Goal: Task Accomplishment & Management: Manage account settings

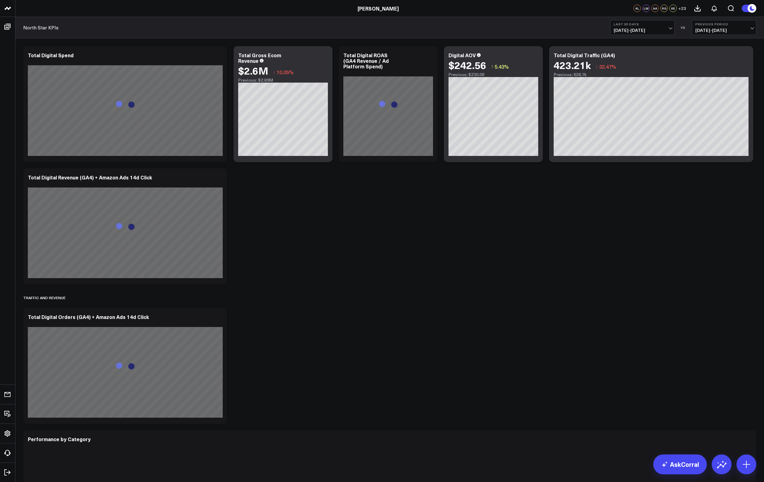
click at [650, 30] on span "[DATE] - [DATE]" at bounding box center [643, 30] width 58 height 5
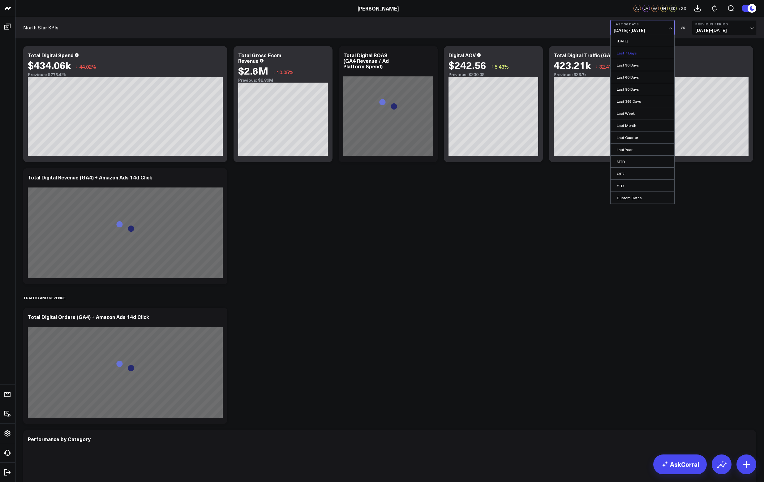
click at [641, 49] on link "Last 7 Days" at bounding box center [643, 53] width 64 height 12
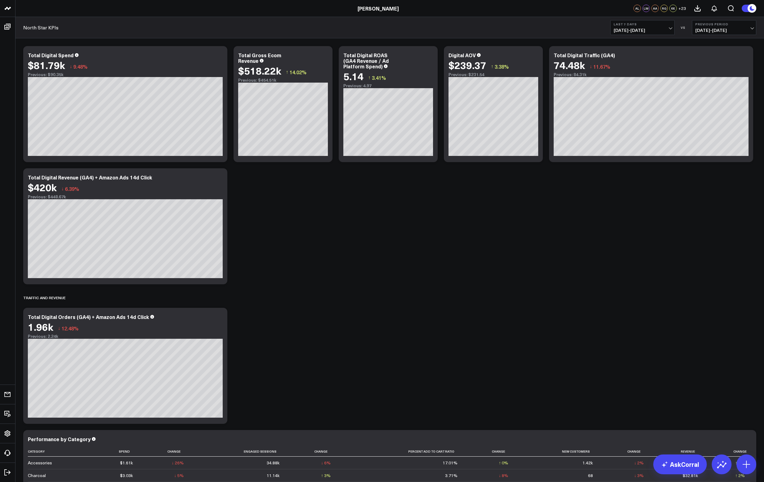
click at [649, 31] on span "[DATE] - [DATE]" at bounding box center [643, 30] width 58 height 5
click at [676, 251] on div "Modify via AI Copy link to widget Ask support Remove Create linked copy North S…" at bounding box center [389, 479] width 739 height 873
click at [370, 185] on div "Modify via AI Copy link to widget Ask support Remove Create linked copy North S…" at bounding box center [389, 479] width 739 height 873
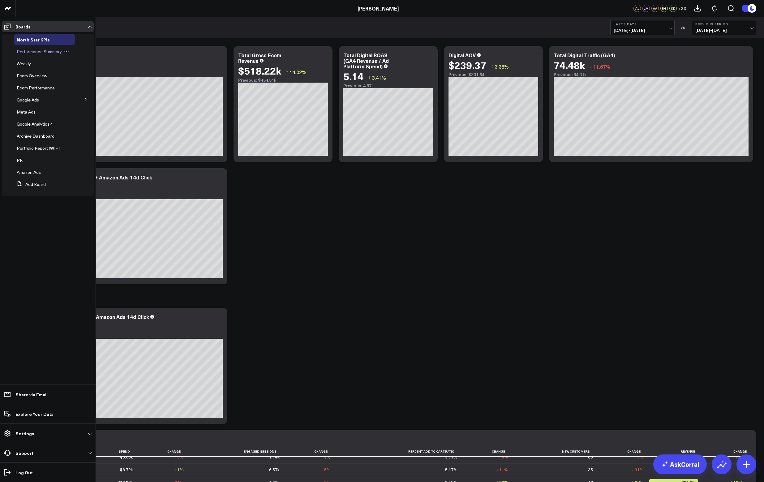
click at [24, 51] on span "Performance Summary" at bounding box center [39, 52] width 45 height 6
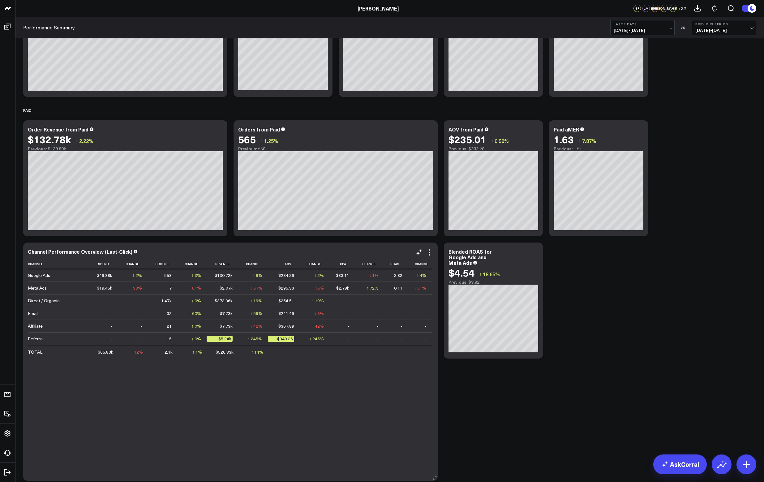
scroll to position [570, 0]
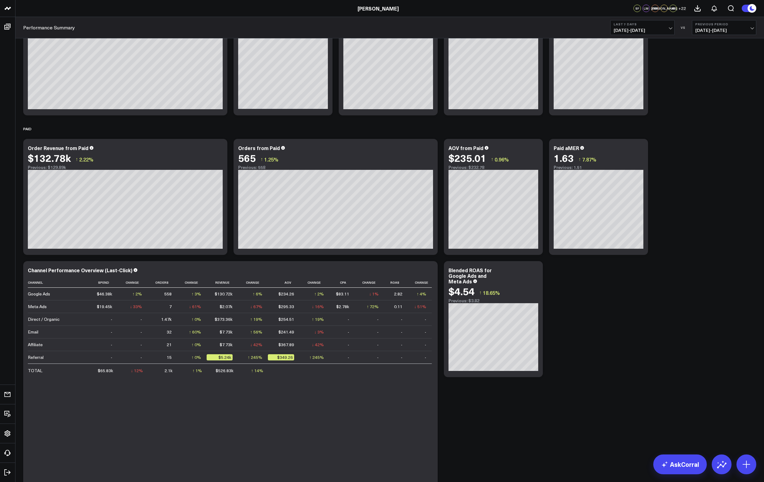
click at [706, 31] on span "[DATE] - [DATE]" at bounding box center [724, 30] width 58 height 5
click at [712, 76] on link "No Comparison" at bounding box center [724, 77] width 64 height 12
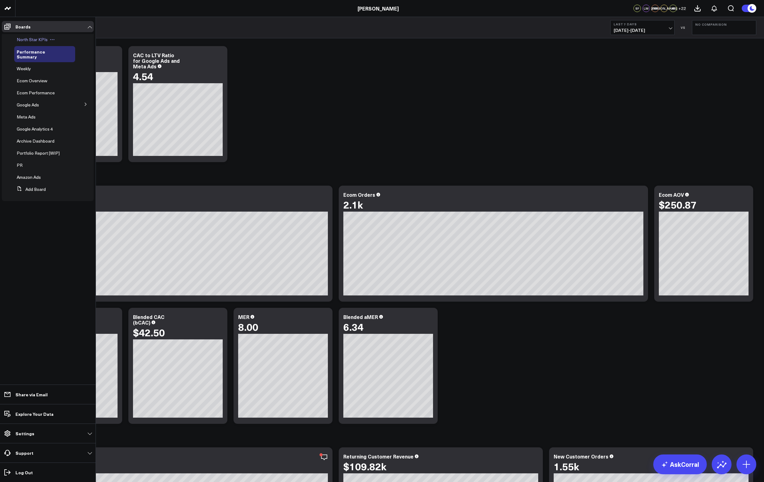
click at [32, 40] on span "North Star KPIs" at bounding box center [32, 40] width 31 height 6
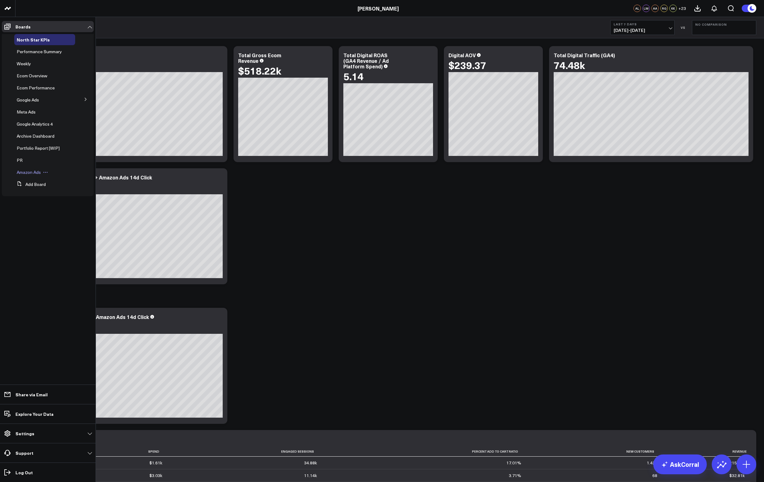
click at [24, 172] on span "Amazon Ads" at bounding box center [29, 172] width 24 height 6
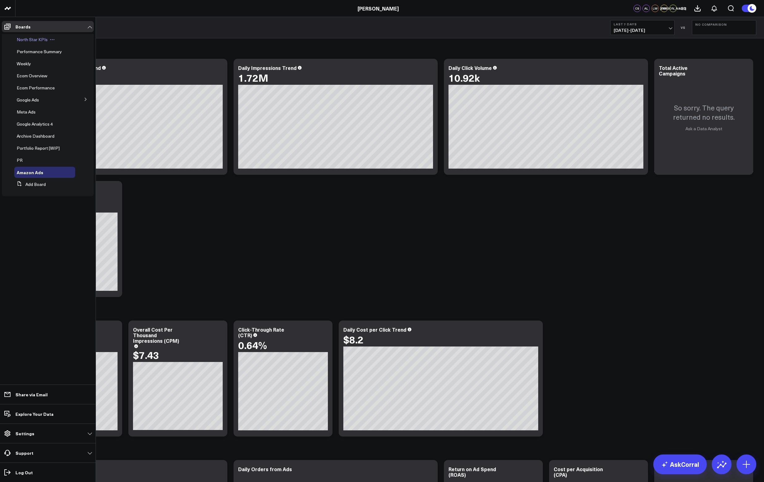
click at [24, 38] on span "North Star KPIs" at bounding box center [32, 40] width 31 height 6
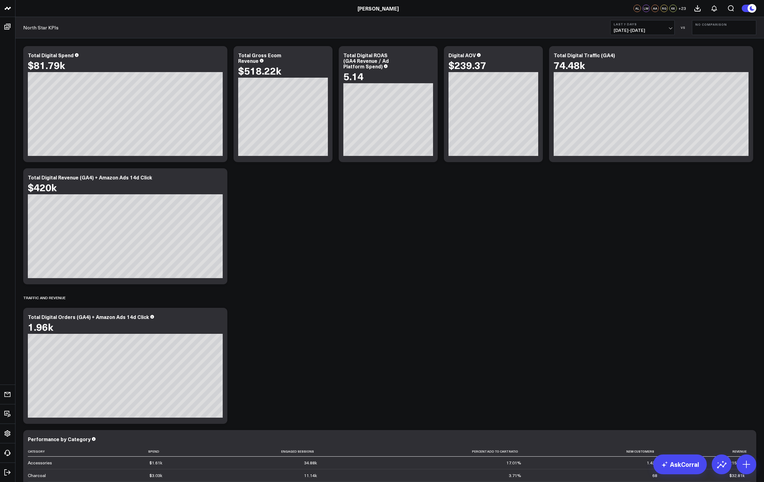
click at [725, 31] on button "No Comparison" at bounding box center [724, 27] width 64 height 15
click at [709, 62] on link "YoY" at bounding box center [724, 65] width 64 height 12
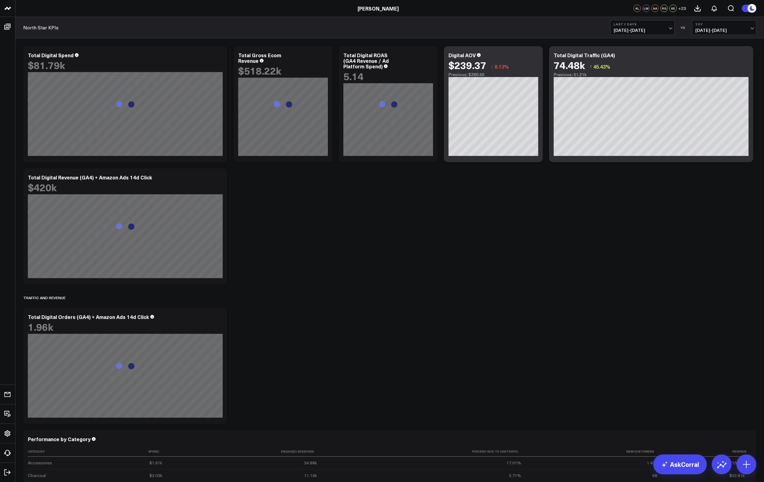
click at [707, 24] on b "YoY" at bounding box center [724, 24] width 58 height 4
click at [712, 89] on link "Custom Dates" at bounding box center [724, 89] width 64 height 12
select select "8"
select select "2025"
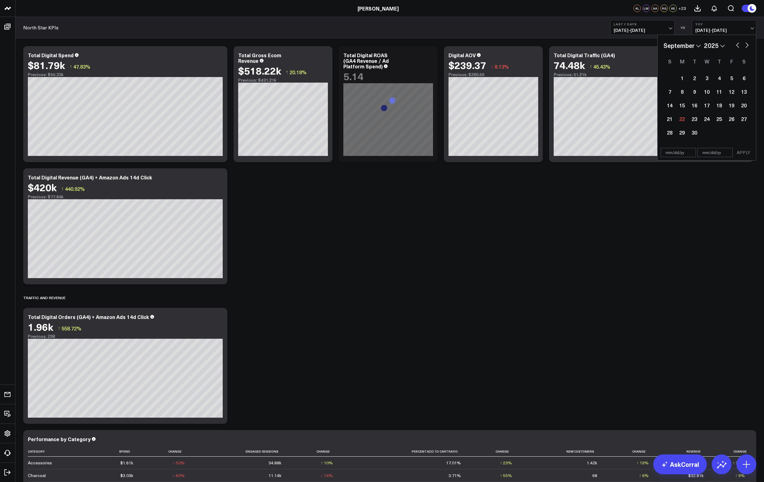
click at [712, 45] on select "2026 2025 2024 2023 2022 2021 2020 2019 2018 2017 2016 2015 2014 2013 2012 2011…" at bounding box center [714, 45] width 21 height 9
select select "8"
select select "2024"
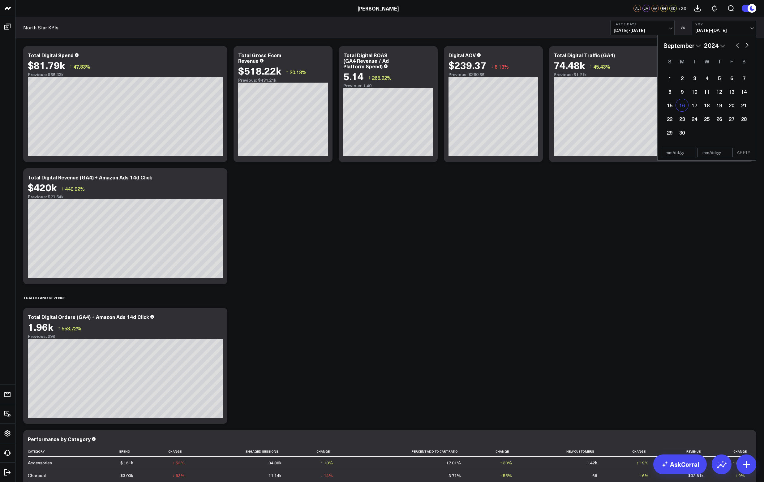
click at [683, 103] on div "16" at bounding box center [682, 105] width 12 height 12
type input "[DATE]"
select select "8"
select select "2024"
click at [669, 120] on div "22" at bounding box center [670, 119] width 12 height 12
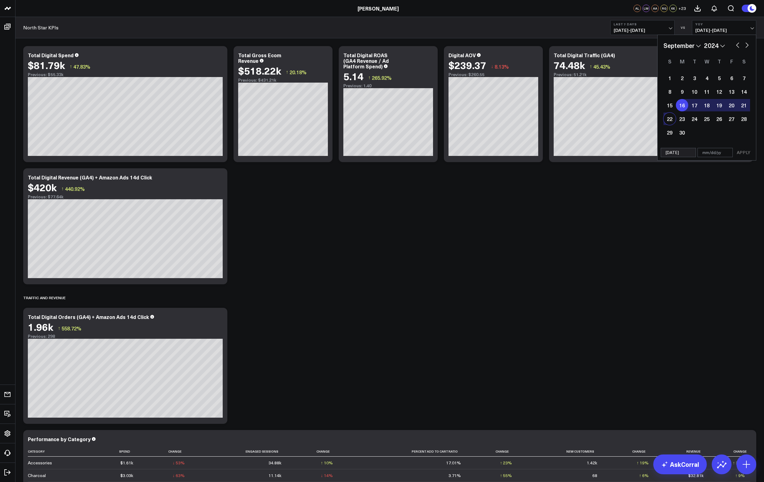
type input "[DATE]"
select select "8"
select select "2024"
click at [742, 152] on button "APPLY" at bounding box center [743, 152] width 19 height 9
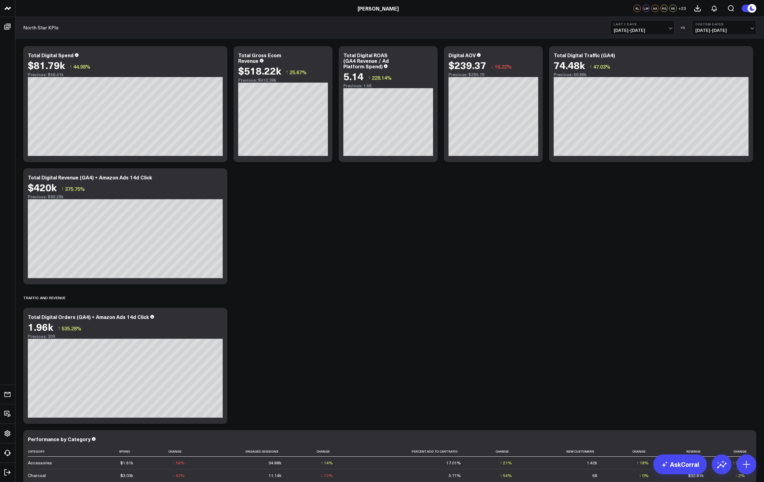
click at [654, 30] on span "[DATE] - [DATE]" at bounding box center [643, 30] width 58 height 5
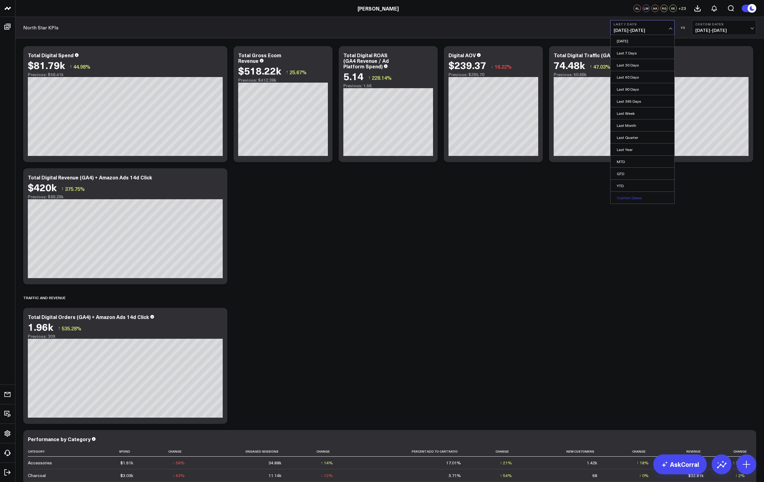
click at [636, 197] on link "Custom Dates" at bounding box center [643, 198] width 64 height 12
select select "8"
select select "2025"
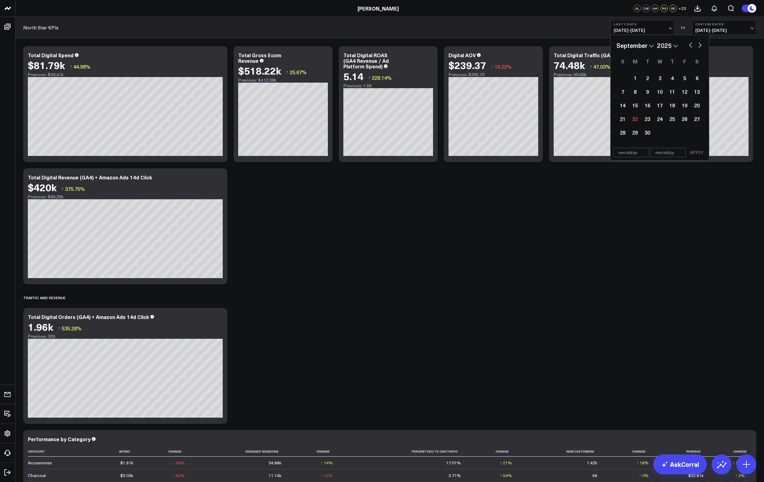
click at [690, 45] on button "button" at bounding box center [691, 44] width 6 height 7
select select "7"
select select "2025"
click at [636, 122] on div "18" at bounding box center [635, 119] width 12 height 12
type input "[DATE]"
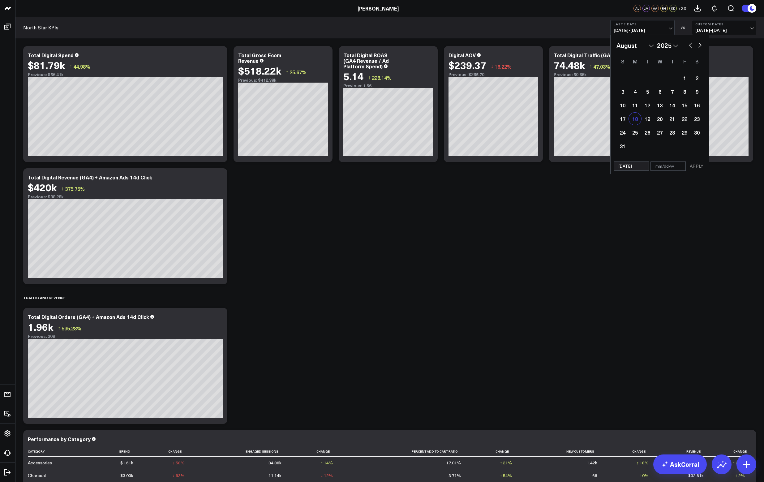
select select "7"
select select "2025"
click at [699, 46] on button "button" at bounding box center [700, 44] width 6 height 7
select select "8"
select select "2025"
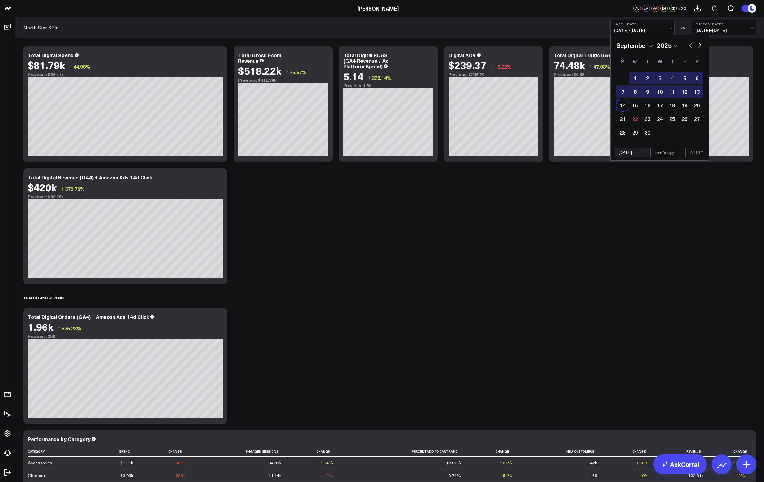
click at [623, 107] on div "14" at bounding box center [623, 105] width 12 height 12
type input "[DATE]"
select select "8"
select select "2025"
click at [698, 151] on button "APPLY" at bounding box center [696, 152] width 19 height 9
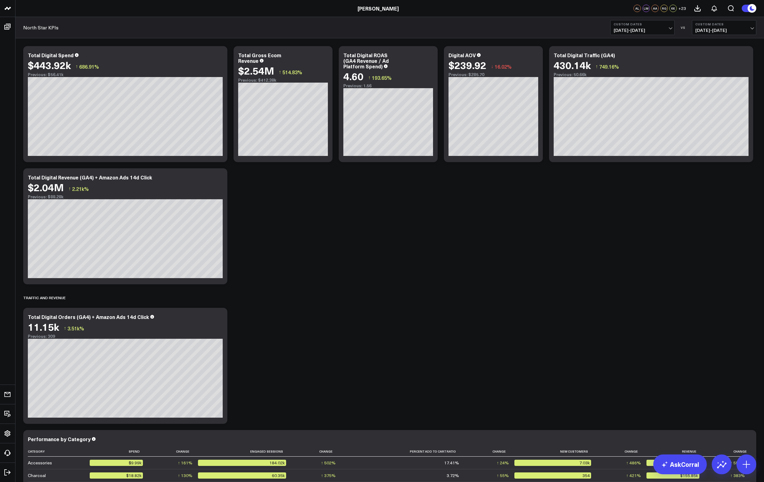
click at [724, 26] on button "Custom Dates [DATE] - [DATE]" at bounding box center [724, 27] width 64 height 15
click at [713, 63] on link "YoY" at bounding box center [724, 65] width 64 height 12
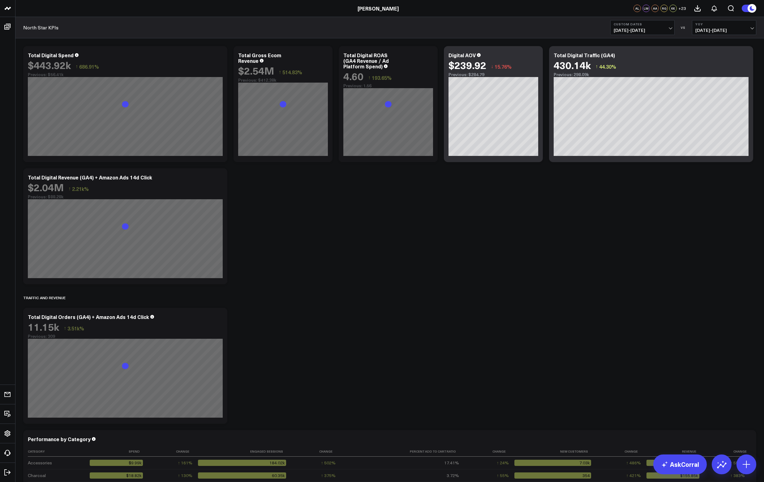
click at [715, 28] on span "[DATE] - [DATE]" at bounding box center [724, 30] width 58 height 5
click at [715, 87] on link "Custom Dates" at bounding box center [724, 89] width 64 height 12
select select "8"
select select "2025"
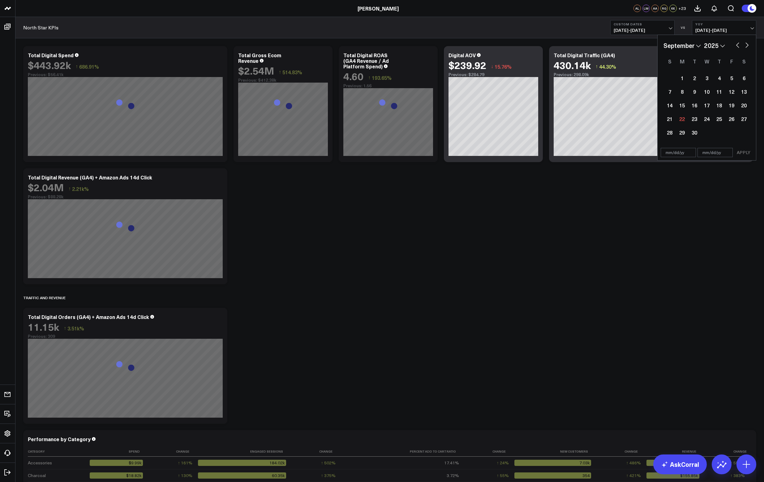
click at [708, 45] on select "2026 2025 2024 2023 2022 2021 2020 2019 2018 2017 2016 2015 2014 2013 2012 2011…" at bounding box center [714, 45] width 21 height 9
select select "8"
select select "2024"
click at [738, 44] on button "button" at bounding box center [738, 44] width 6 height 7
select select "7"
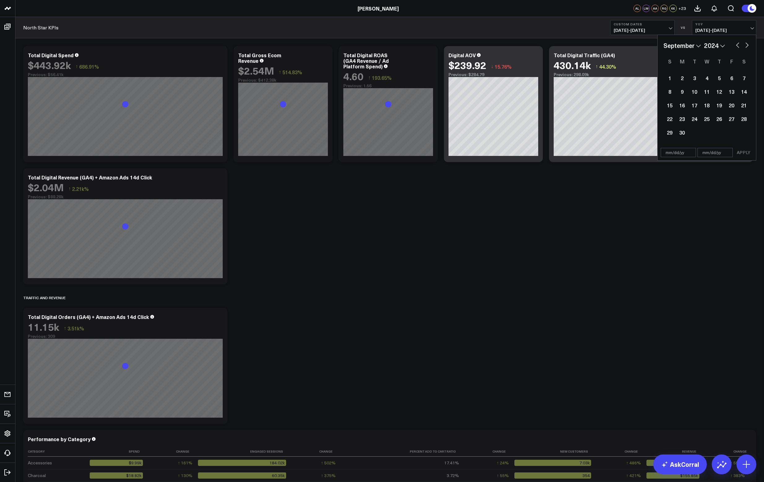
select select "2024"
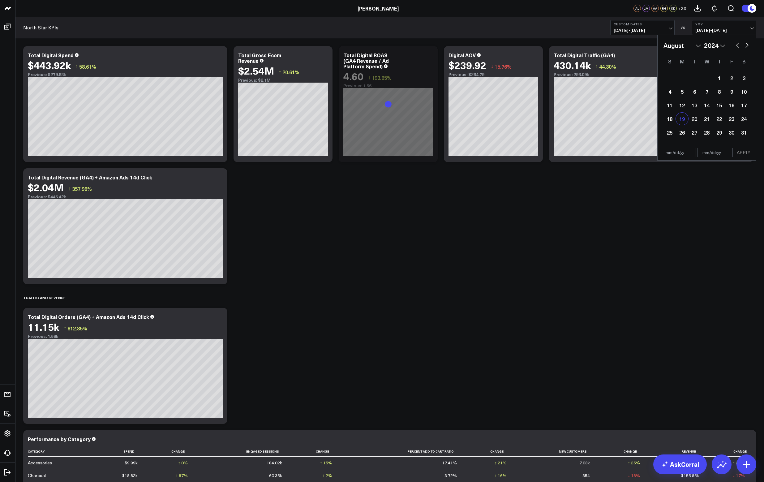
click at [684, 117] on div "19" at bounding box center [682, 119] width 12 height 12
type input "[DATE]"
select select "7"
select select "2024"
click at [747, 45] on button "button" at bounding box center [747, 44] width 6 height 7
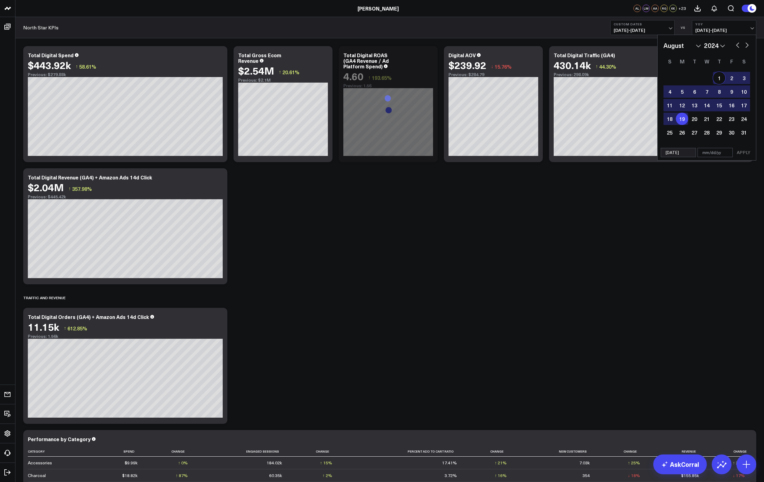
select select "8"
select select "2024"
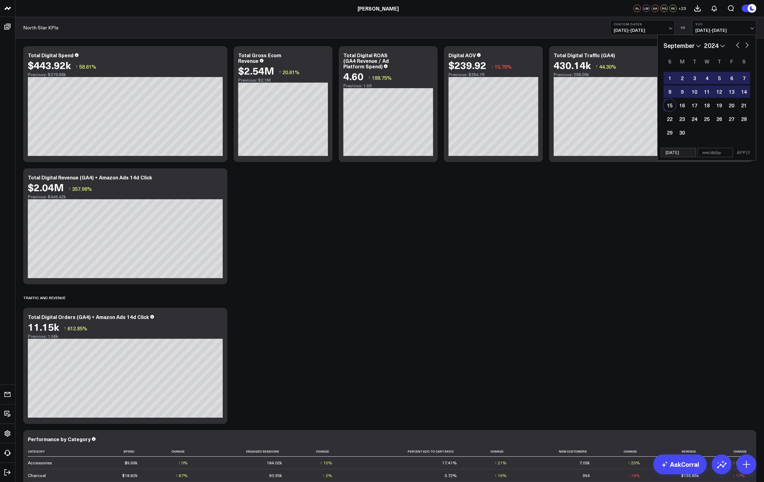
click at [672, 105] on div "15" at bounding box center [670, 105] width 12 height 12
type input "[DATE]"
select select "8"
select select "2024"
click at [745, 153] on button "APPLY" at bounding box center [743, 152] width 19 height 9
